Goal: Task Accomplishment & Management: Complete application form

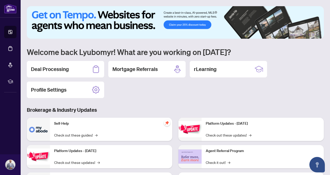
click at [129, 98] on div "1 2 3 4 5 6 Welcome back Lyubomyr! What are you working on [DATE]? Deal Process…" at bounding box center [175, 118] width 297 height 224
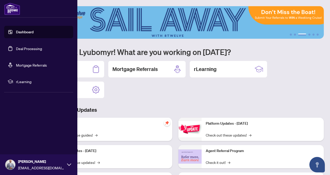
click at [24, 33] on link "Dashboard" at bounding box center [25, 32] width 18 height 5
click at [20, 50] on link "Deal Processing" at bounding box center [29, 48] width 26 height 5
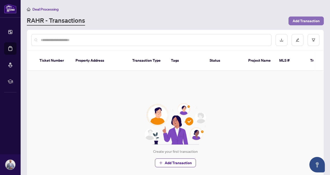
click at [301, 25] on button "Add Transaction" at bounding box center [306, 21] width 35 height 9
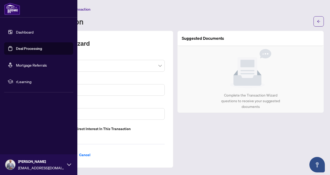
click at [23, 34] on link "Dashboard" at bounding box center [25, 32] width 18 height 5
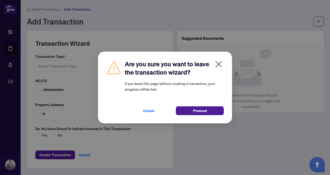
click at [23, 33] on div "Are you sure you want to leave the transaction wizard? If you leave this page w…" at bounding box center [165, 87] width 330 height 175
click at [199, 110] on span "Proceed" at bounding box center [200, 111] width 14 height 8
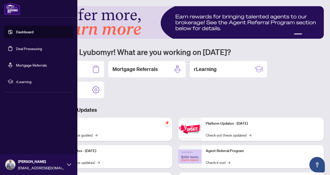
click at [16, 31] on link "Dashboard" at bounding box center [25, 32] width 18 height 5
click at [23, 46] on link "Deal Processing" at bounding box center [29, 48] width 26 height 5
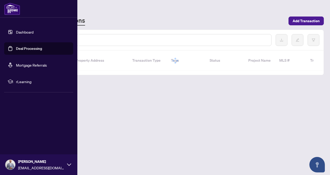
click at [23, 48] on link "Deal Processing" at bounding box center [29, 48] width 26 height 5
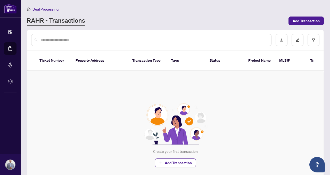
click at [143, 94] on div "Create your first transaction Add Transaction" at bounding box center [175, 135] width 297 height 129
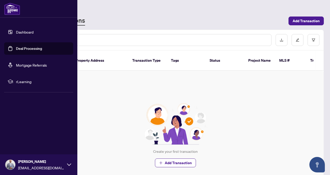
click at [156, 103] on img at bounding box center [175, 123] width 67 height 41
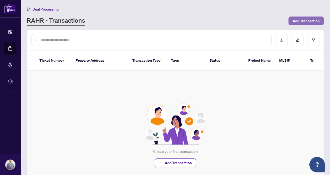
click at [301, 21] on span "Add Transaction" at bounding box center [306, 21] width 27 height 8
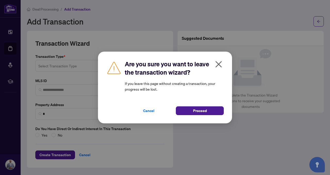
click at [219, 65] on icon "close" at bounding box center [219, 64] width 6 height 6
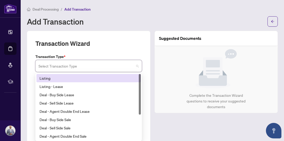
click at [84, 64] on input "search" at bounding box center [85, 66] width 95 height 11
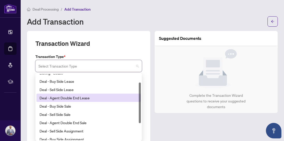
scroll to position [14, 0]
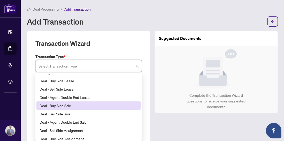
click at [82, 107] on div "Deal - Buy Side Sale" at bounding box center [88, 105] width 98 height 6
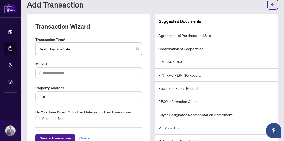
scroll to position [19, 0]
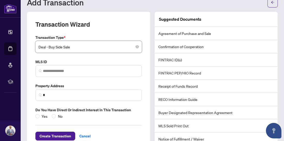
click at [63, 49] on span "Deal - Buy Side Sale" at bounding box center [88, 47] width 100 height 10
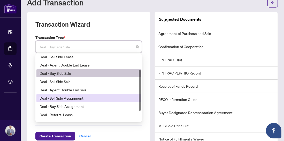
scroll to position [25, 0]
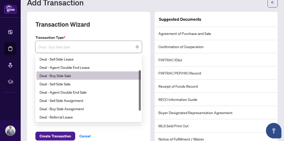
click at [67, 75] on div "Deal - Buy Side Sale" at bounding box center [88, 75] width 98 height 6
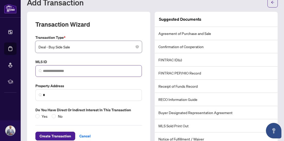
click at [69, 74] on span at bounding box center [88, 71] width 106 height 12
paste input "*********"
type input "*********"
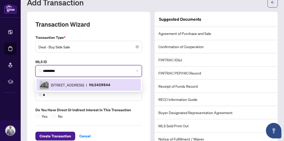
click at [72, 85] on span "[STREET_ADDRESS]" at bounding box center [67, 85] width 33 height 6
type input "**********"
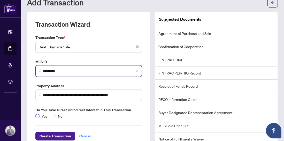
type input "*********"
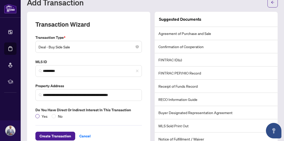
click at [40, 116] on span "Yes" at bounding box center [44, 116] width 10 height 6
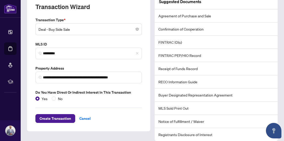
scroll to position [38, 0]
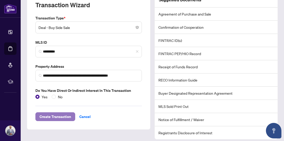
click at [62, 119] on span "Create Transaction" at bounding box center [54, 116] width 31 height 8
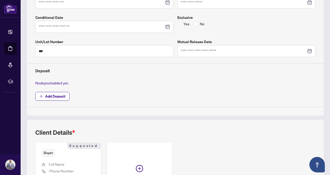
scroll to position [130, 0]
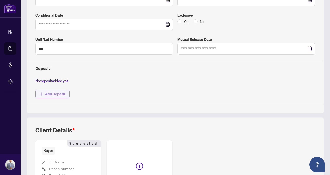
click at [61, 95] on span "Add Deposit" at bounding box center [55, 94] width 20 height 8
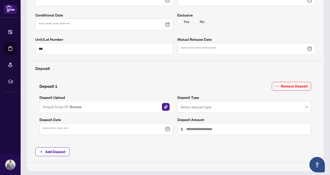
click at [217, 108] on input "search" at bounding box center [242, 107] width 123 height 11
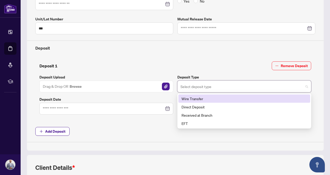
scroll to position [150, 0]
click at [134, 138] on div "Sold Price * $ Offer Date Closing Date * Firm Date Conditional Date Exclusive Y…" at bounding box center [175, 42] width 284 height 199
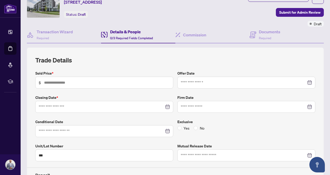
scroll to position [24, 0]
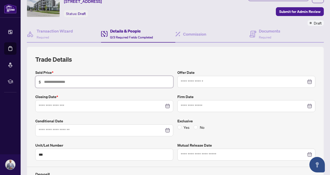
click at [64, 81] on input "text" at bounding box center [107, 82] width 126 height 6
type input "*******"
click at [91, 65] on div "Trade Details Sold Price * $ ******* Offer Date Closing Date * Firm Date Condit…" at bounding box center [175, 161] width 280 height 213
click at [111, 107] on input at bounding box center [102, 106] width 126 height 6
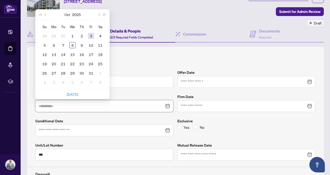
type input "**********"
click at [133, 60] on h2 "Trade Details" at bounding box center [175, 59] width 280 height 8
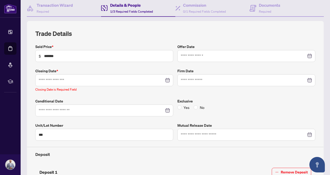
scroll to position [0, 0]
